Goal: Navigation & Orientation: Find specific page/section

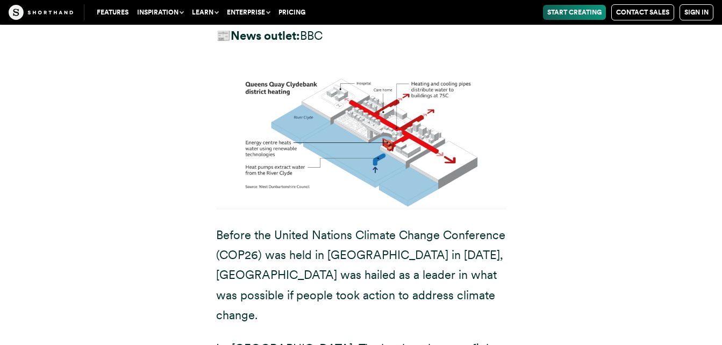
scroll to position [7981, 0]
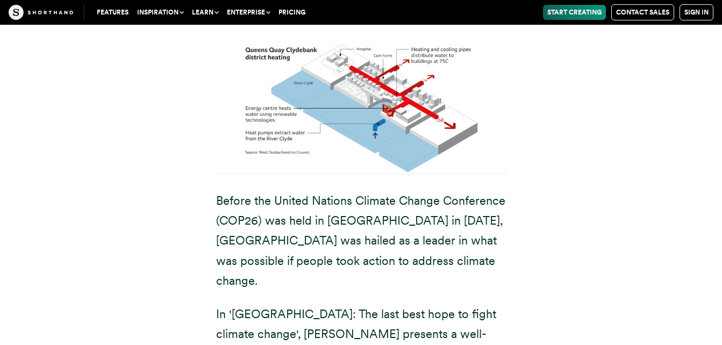
click at [118, 10] on link "Features" at bounding box center [112, 12] width 40 height 15
click at [114, 11] on link "Features" at bounding box center [112, 12] width 40 height 15
click at [697, 11] on link "Sign in" at bounding box center [696, 12] width 34 height 16
click at [113, 9] on link "Features" at bounding box center [112, 12] width 40 height 15
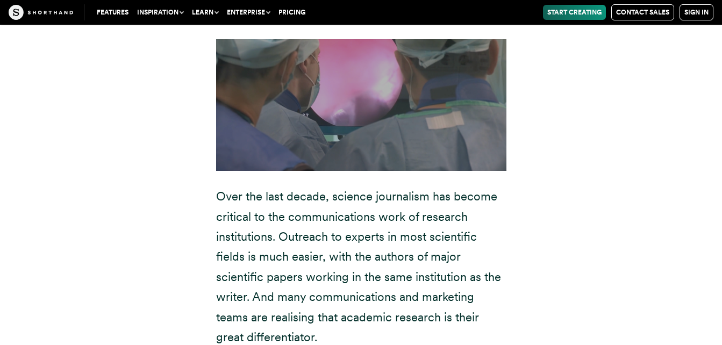
scroll to position [6325, 0]
